Goal: Communication & Community: Answer question/provide support

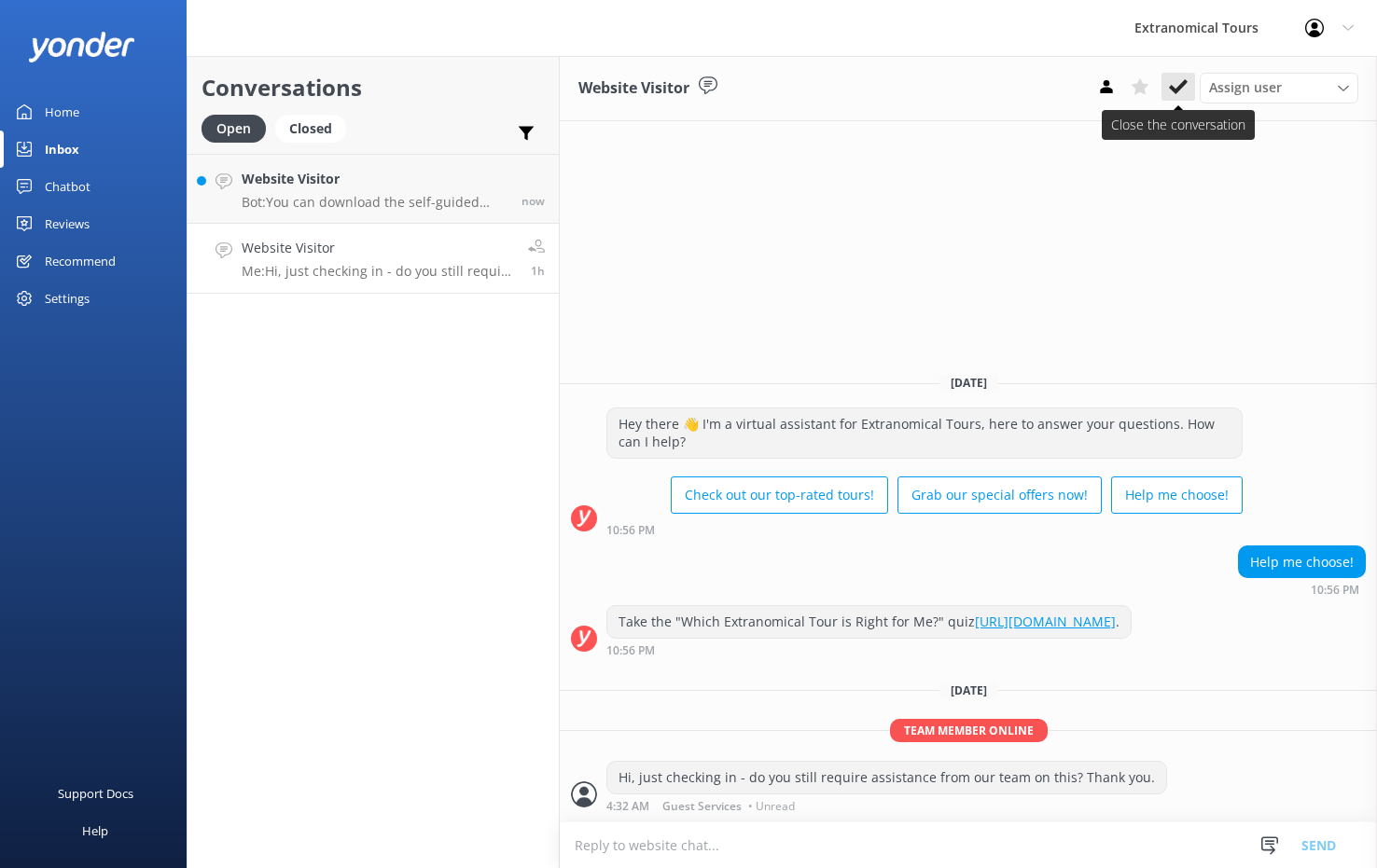
click at [1166, 81] on button at bounding box center [1177, 86] width 34 height 28
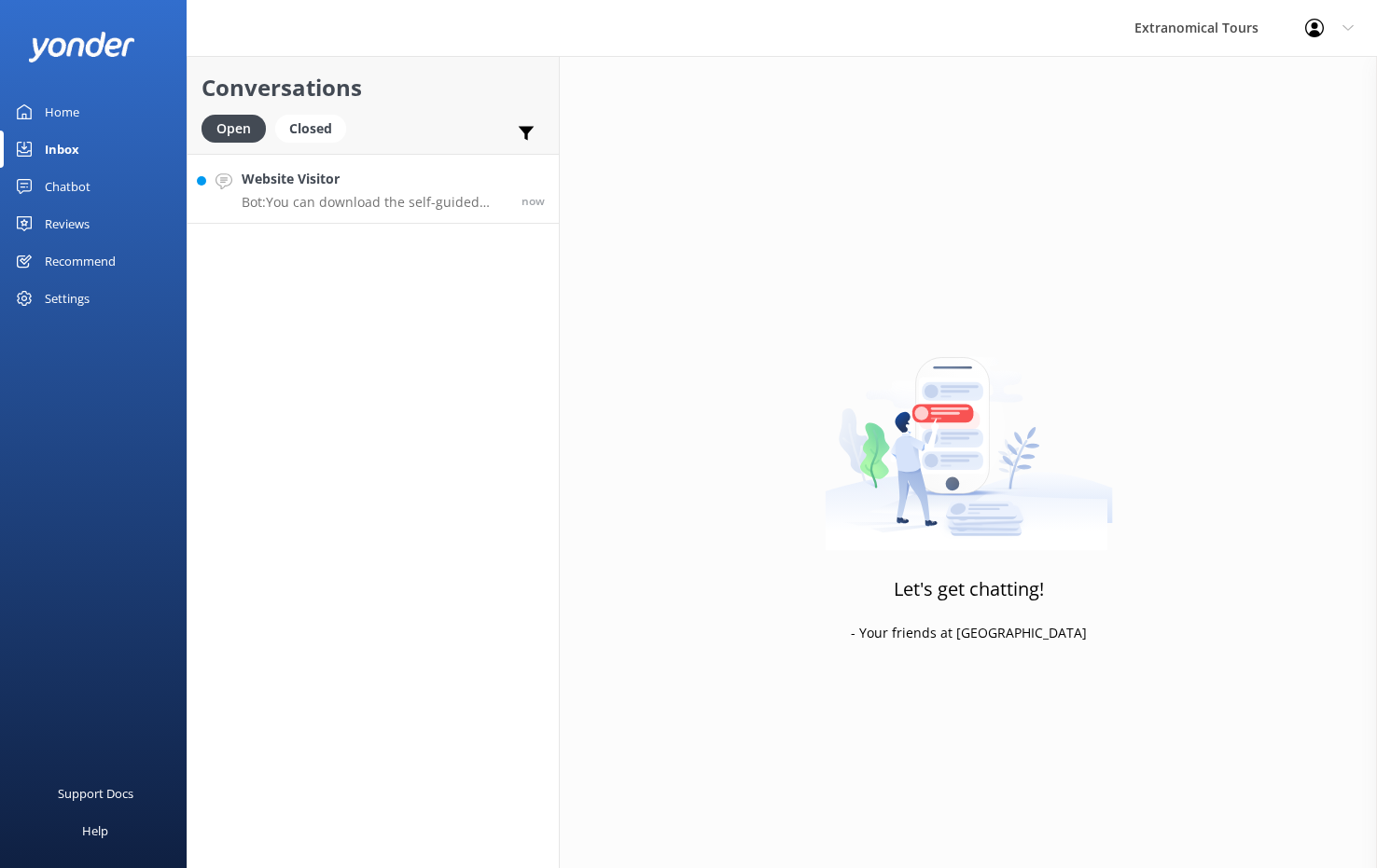
click at [446, 188] on h4 "Website Visitor" at bounding box center [374, 179] width 266 height 20
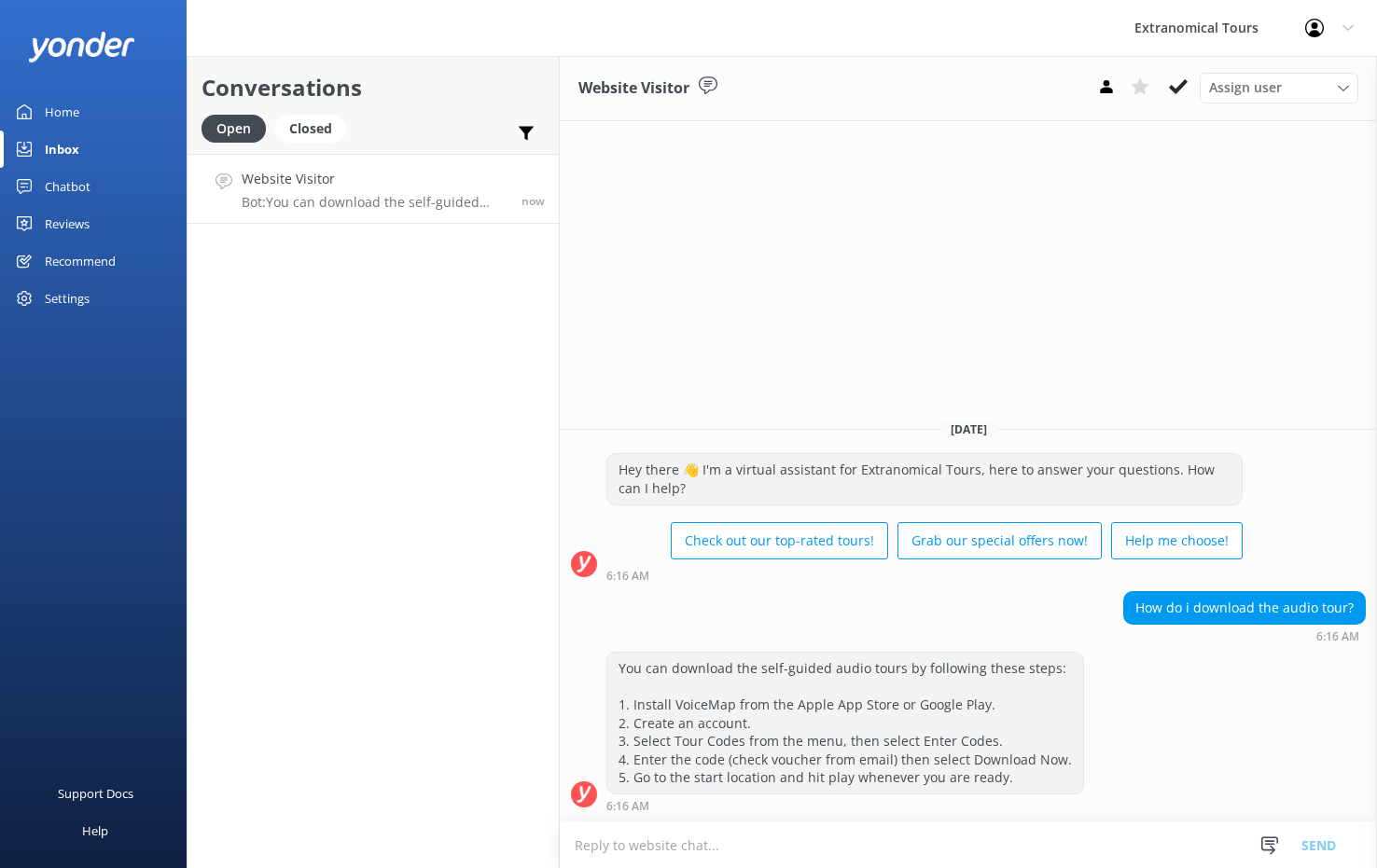
click at [820, 832] on textarea at bounding box center [968, 846] width 817 height 46
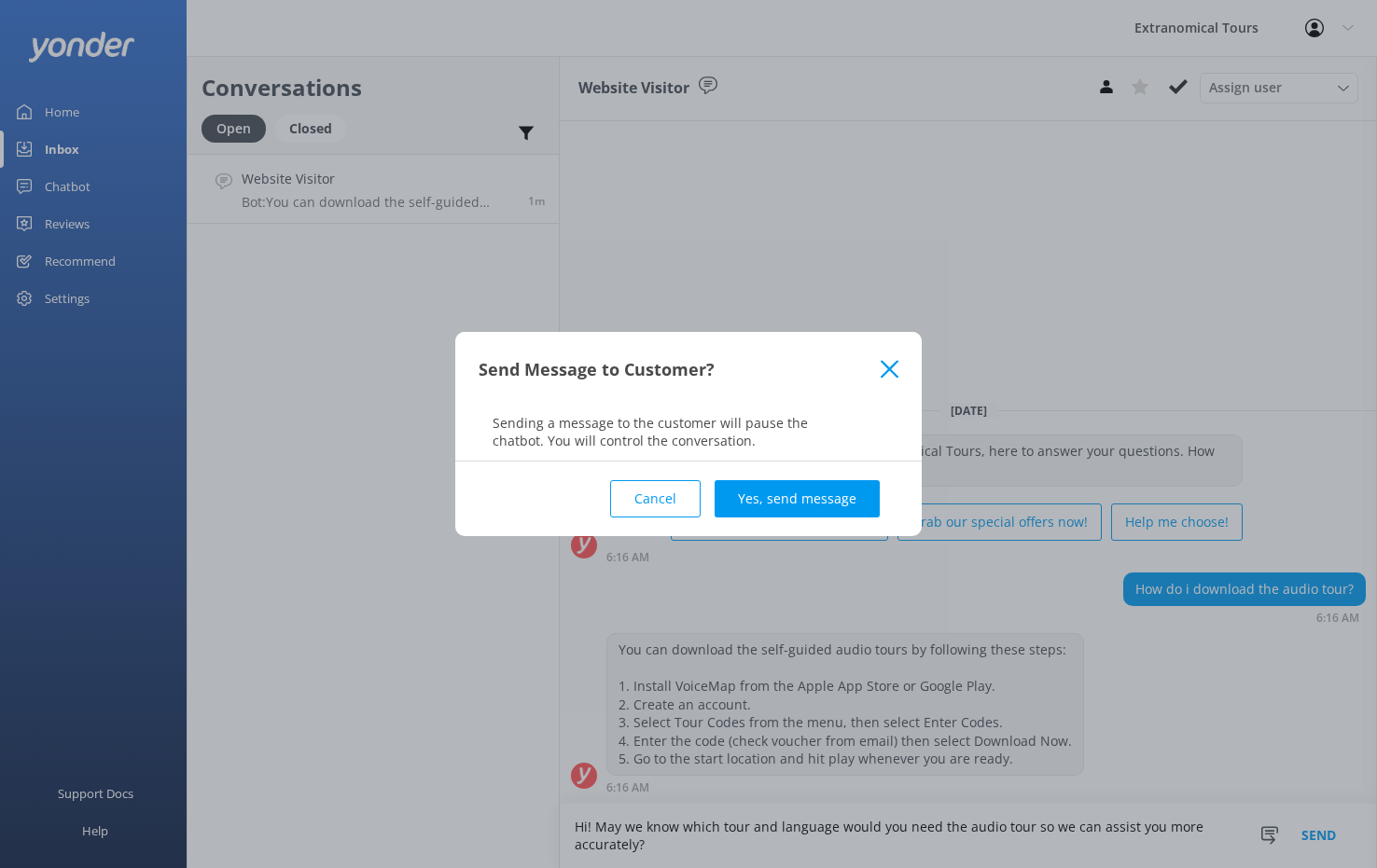
type textarea "Hi! May we know which tour and language would you need the audio tour so we can…"
click at [837, 506] on button "Yes, send message" at bounding box center [797, 498] width 165 height 37
